Goal: Information Seeking & Learning: Learn about a topic

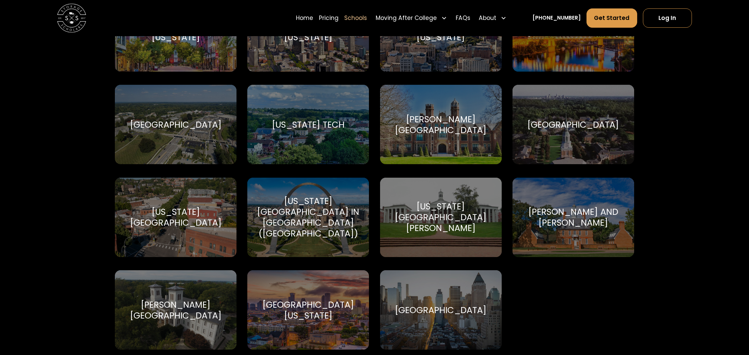
scroll to position [4265, 0]
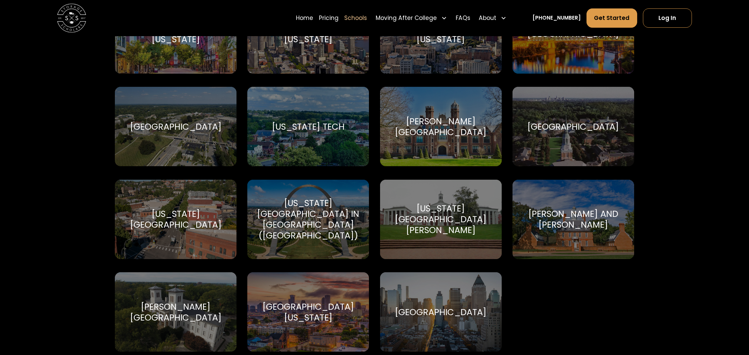
click at [435, 209] on div "Washington and Lee University" at bounding box center [440, 219] width 104 height 32
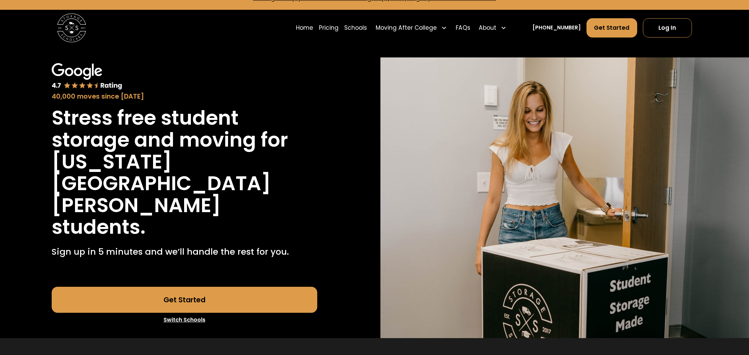
scroll to position [22, 0]
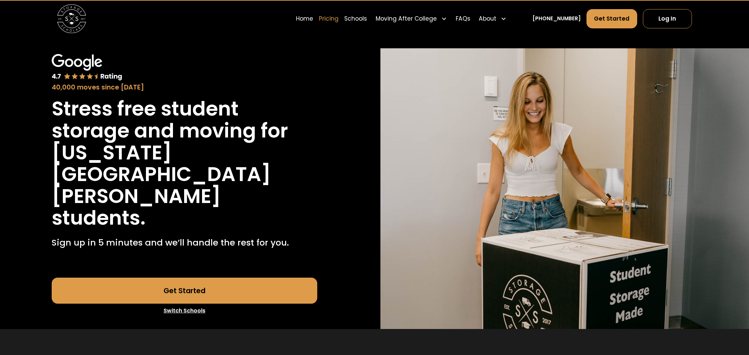
click at [338, 18] on link "Pricing" at bounding box center [329, 19] width 20 height 20
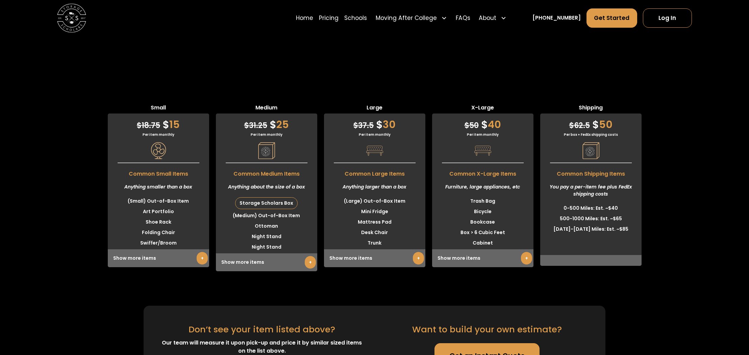
scroll to position [1892, 0]
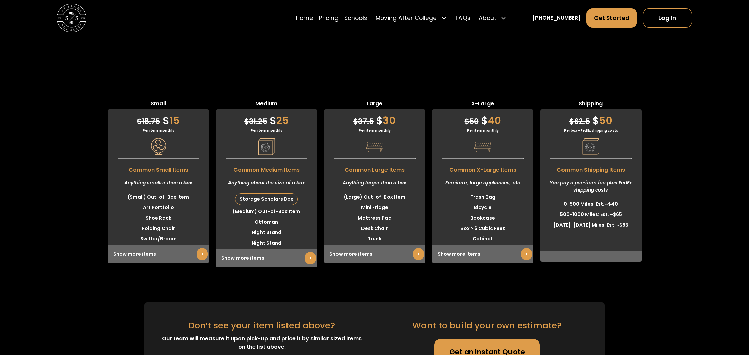
click at [200, 257] on link "+" at bounding box center [202, 254] width 11 height 12
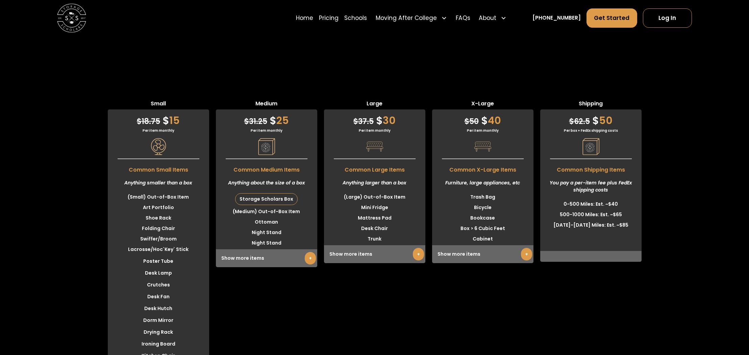
click at [311, 260] on link "+" at bounding box center [310, 258] width 11 height 12
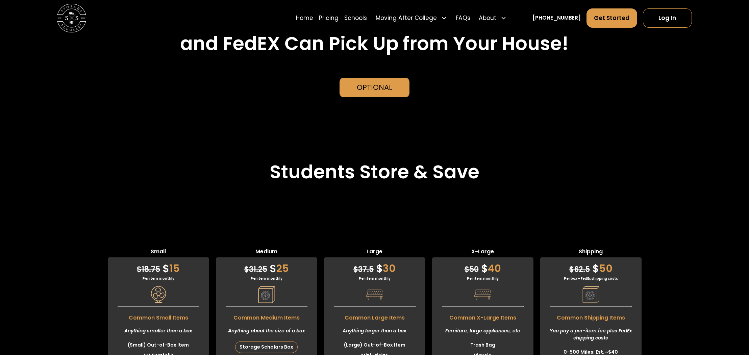
scroll to position [1734, 0]
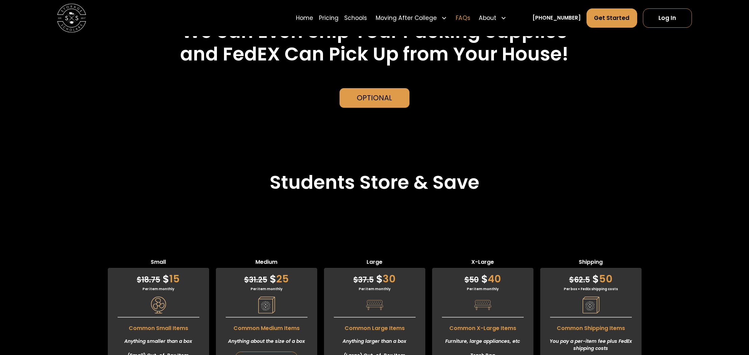
click at [470, 20] on link "FAQs" at bounding box center [463, 18] width 15 height 20
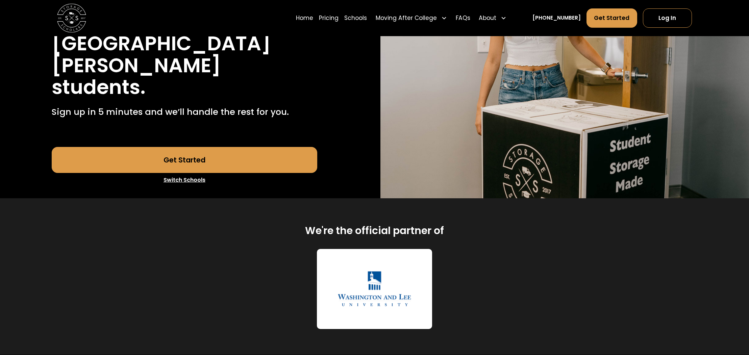
scroll to position [0, 0]
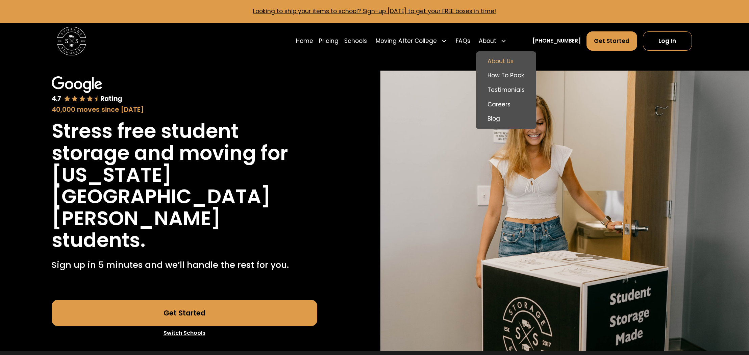
click at [513, 65] on link "About Us" at bounding box center [506, 61] width 54 height 15
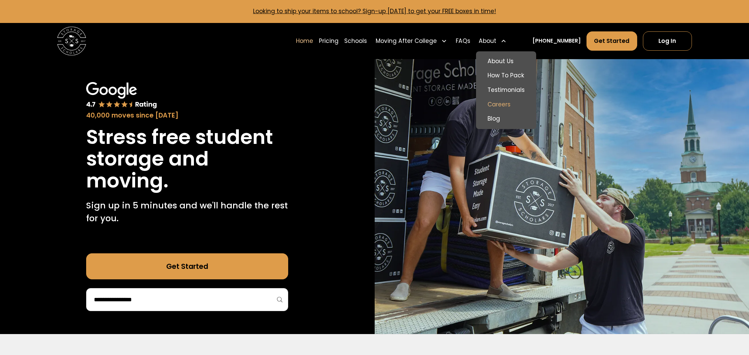
click at [509, 104] on link "Careers" at bounding box center [506, 104] width 54 height 15
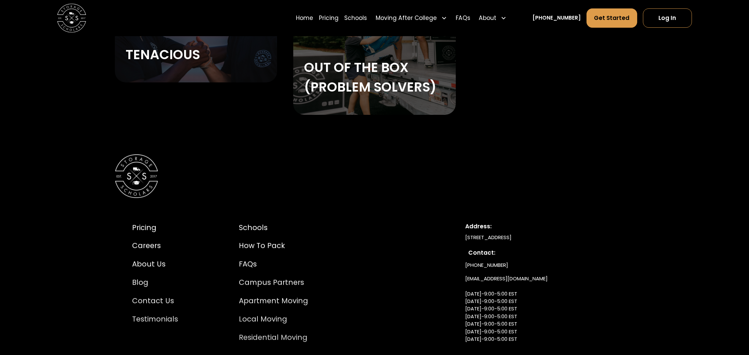
scroll to position [1494, 0]
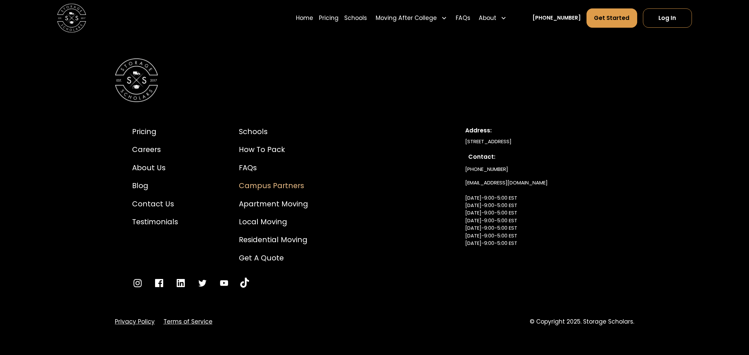
click at [282, 184] on div "Campus Partners" at bounding box center [273, 185] width 69 height 11
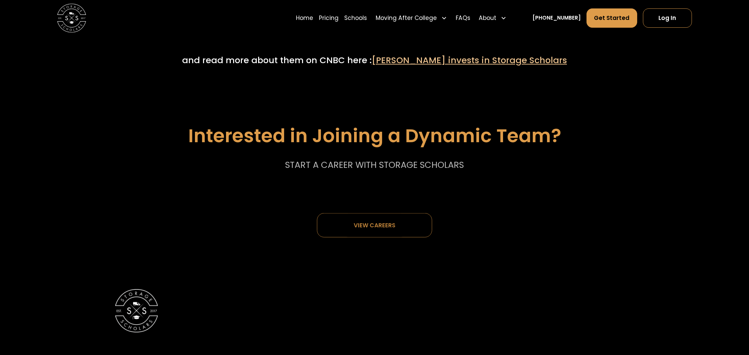
scroll to position [3697, 0]
